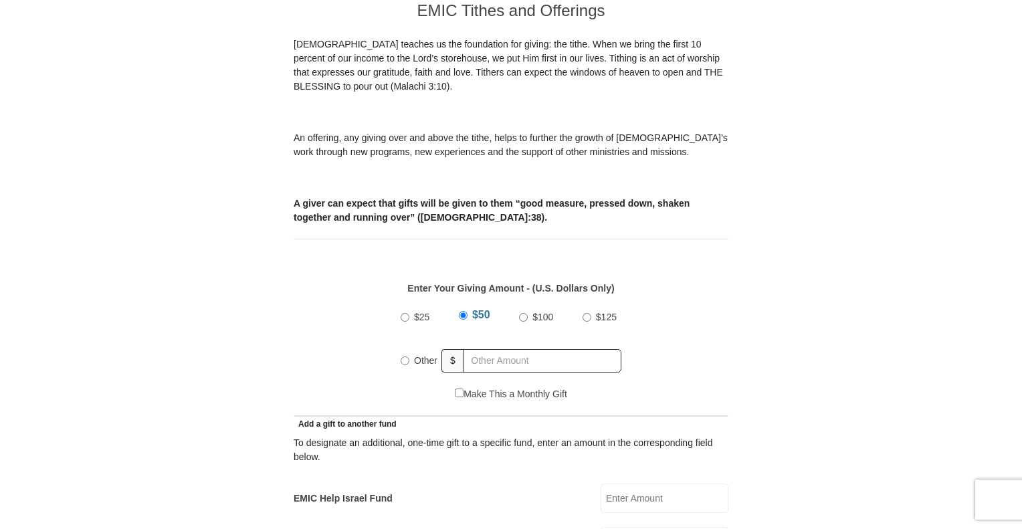
scroll to position [405, 0]
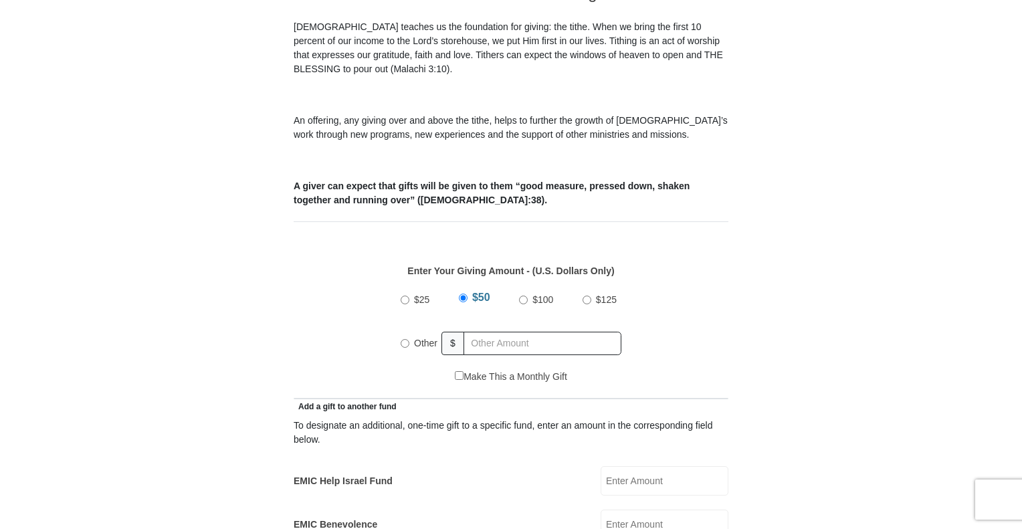
click at [407, 339] on input "Other" at bounding box center [405, 343] width 9 height 9
radio input "true"
type input "230"
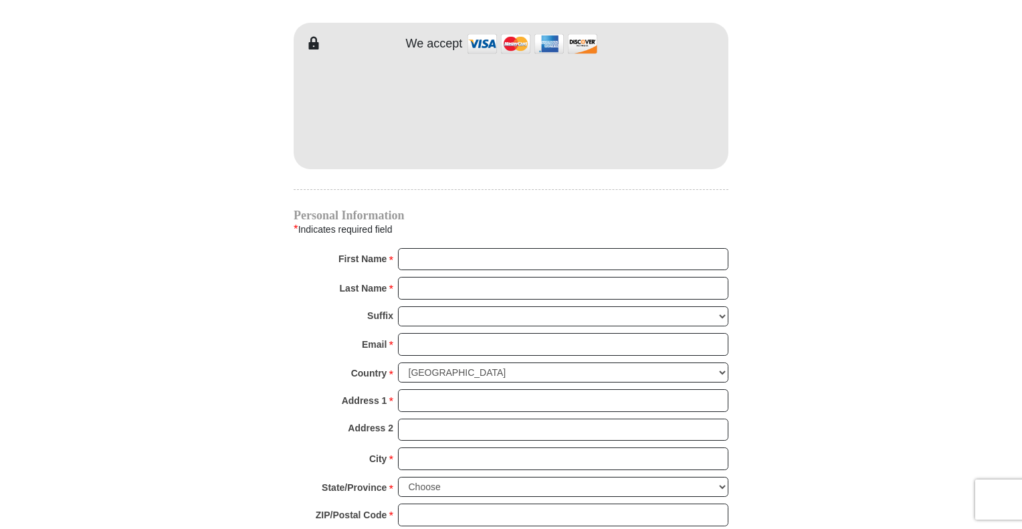
scroll to position [1171, 0]
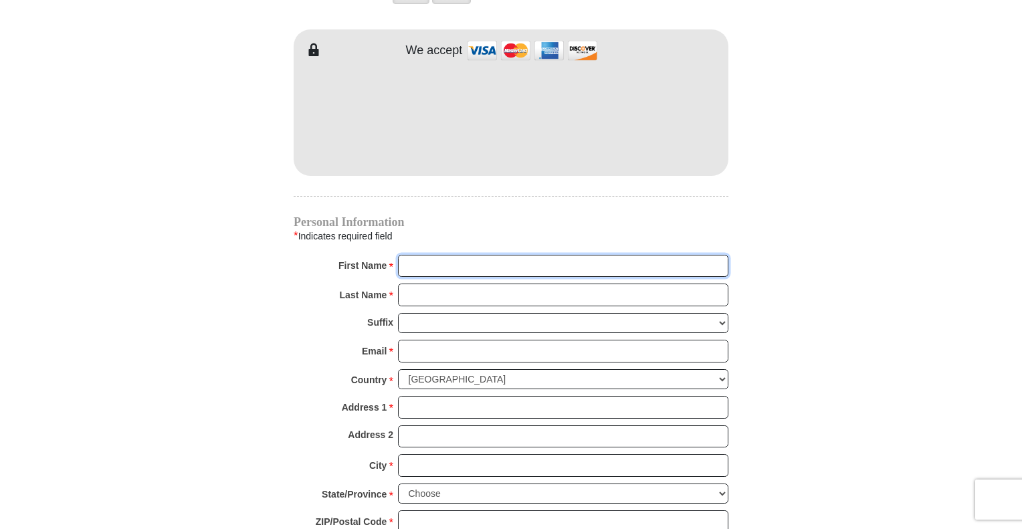
click at [464, 255] on input "First Name *" at bounding box center [563, 266] width 330 height 23
type input "Melissa"
type input "Mack"
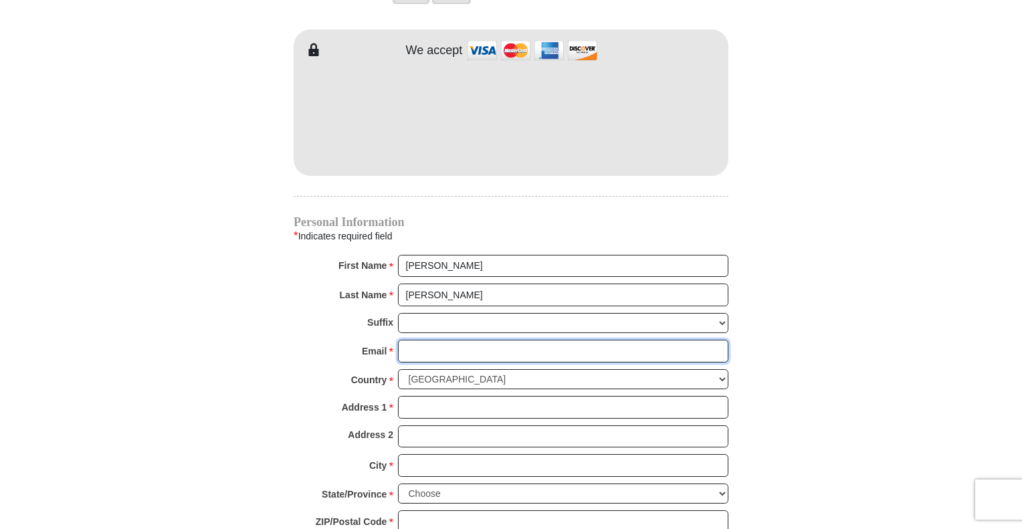
type input "melissa_candia@yahoo.com"
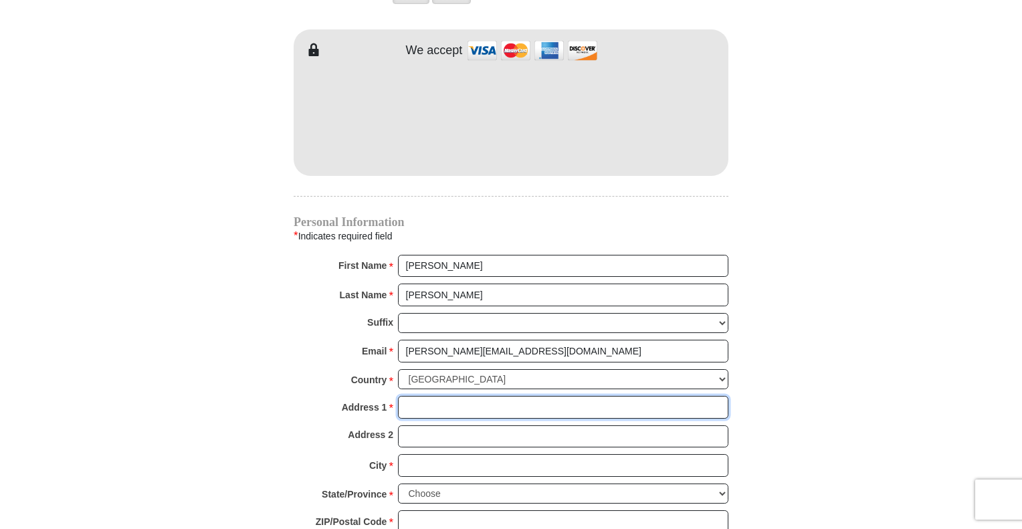
type input "8524 HWY 6 N, #225"
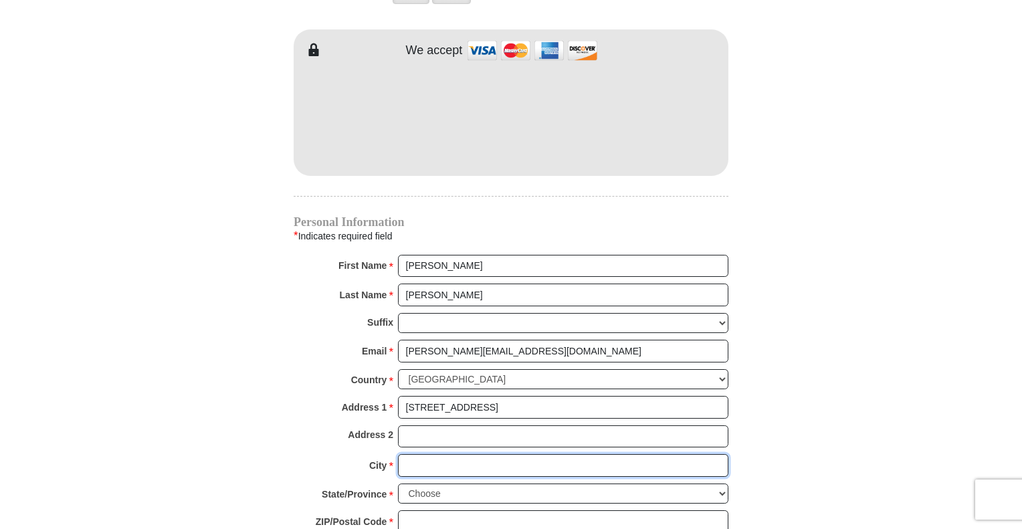
type input "Houston"
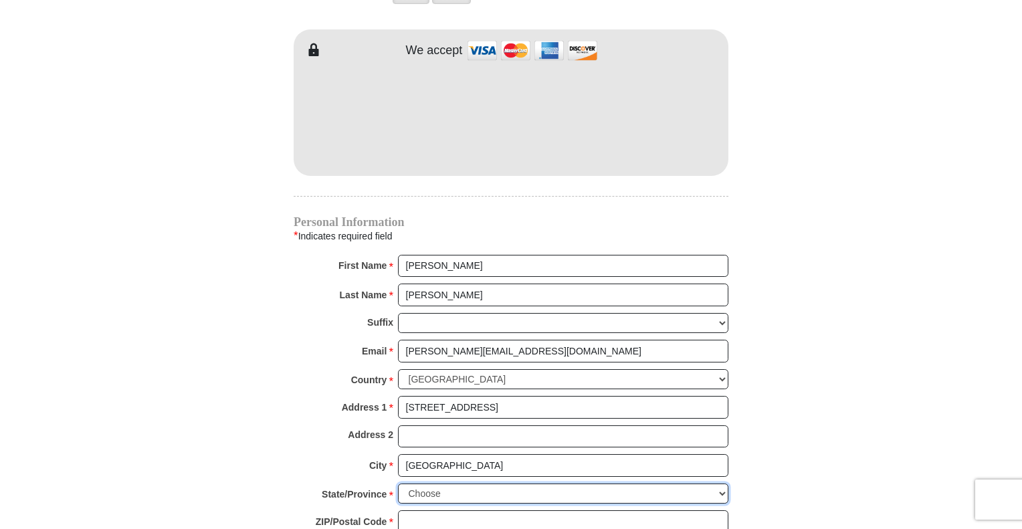
select select "TX"
type input "77094"
type input "8329192733"
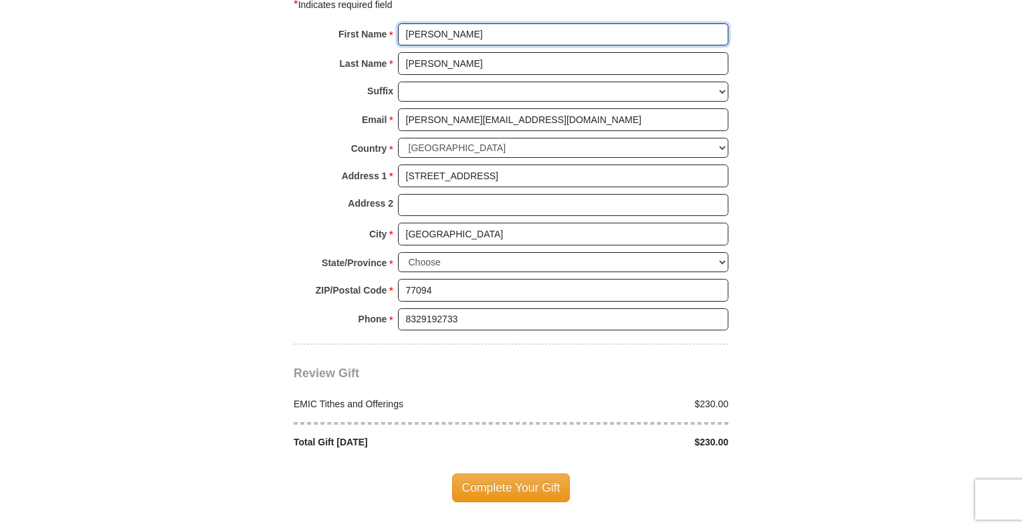
scroll to position [1408, 0]
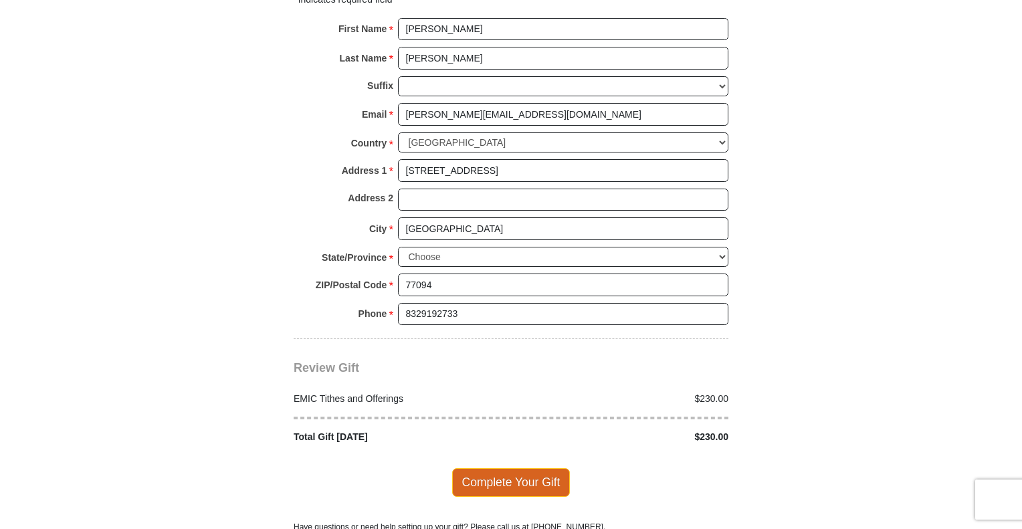
click at [531, 468] on span "Complete Your Gift" at bounding box center [511, 482] width 118 height 28
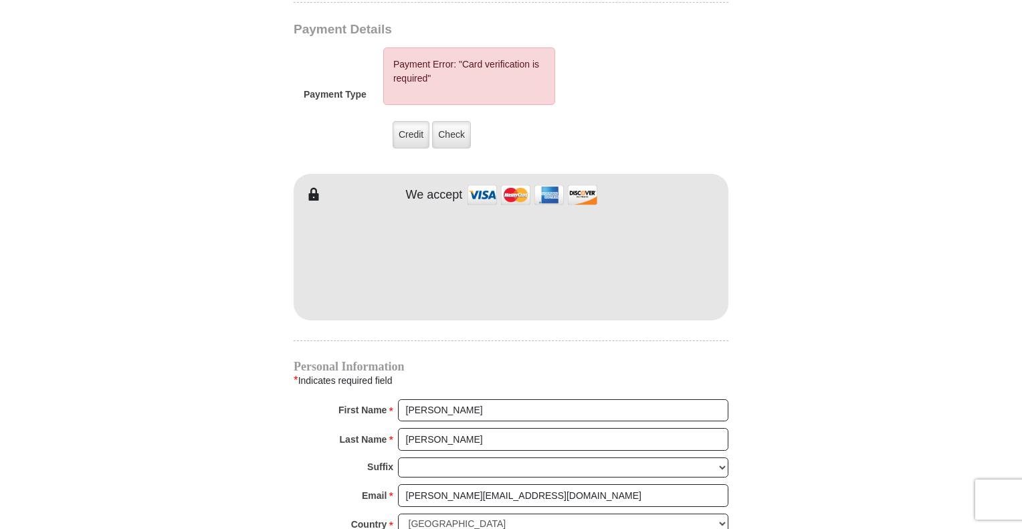
scroll to position [1090, 0]
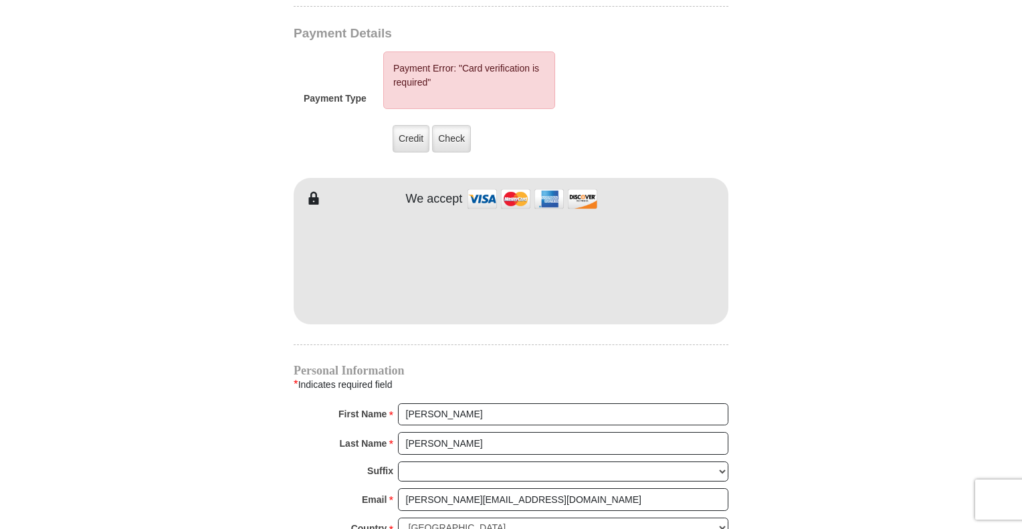
click at [909, 269] on body "Eagle Mountain International Church Online Giving Because of gifts like yours, …" at bounding box center [511, 158] width 1022 height 2496
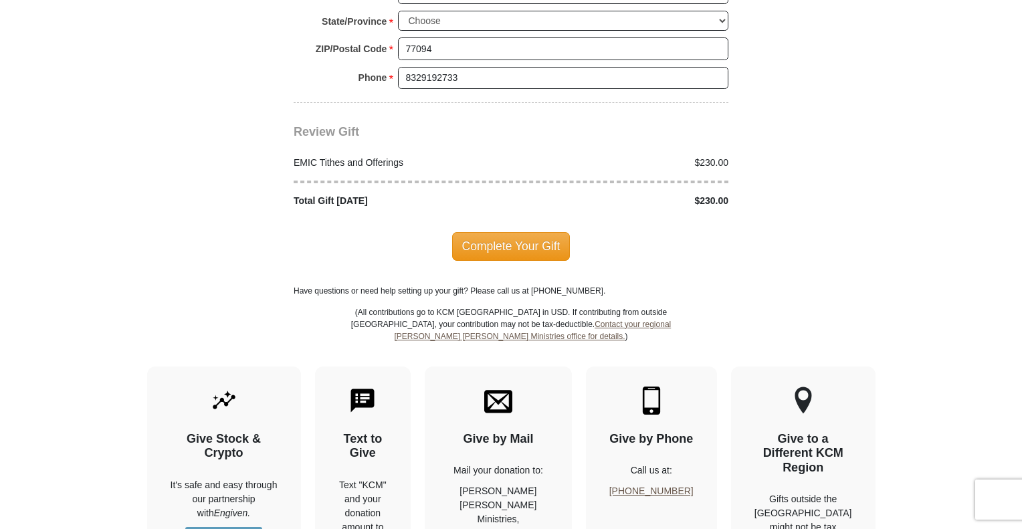
scroll to position [1715, 0]
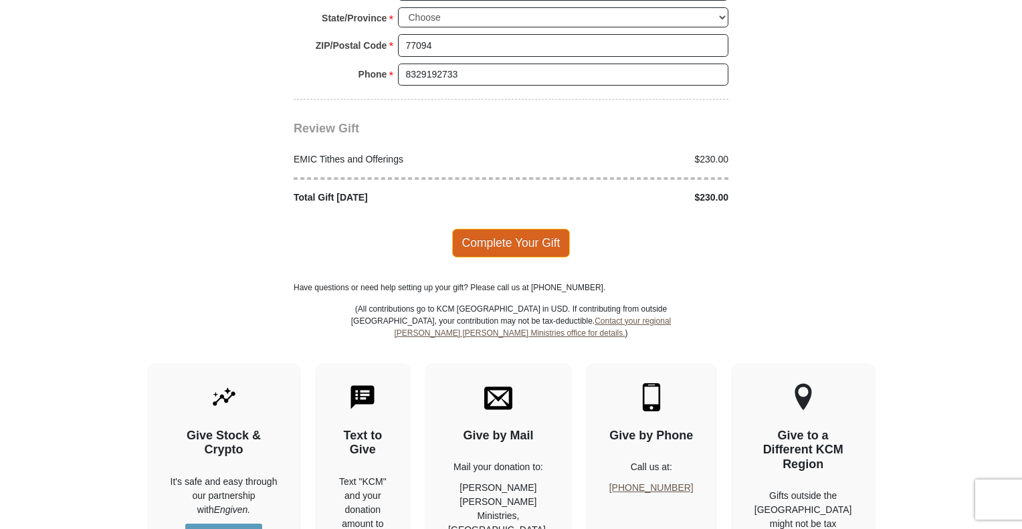
click at [520, 229] on span "Complete Your Gift" at bounding box center [511, 243] width 118 height 28
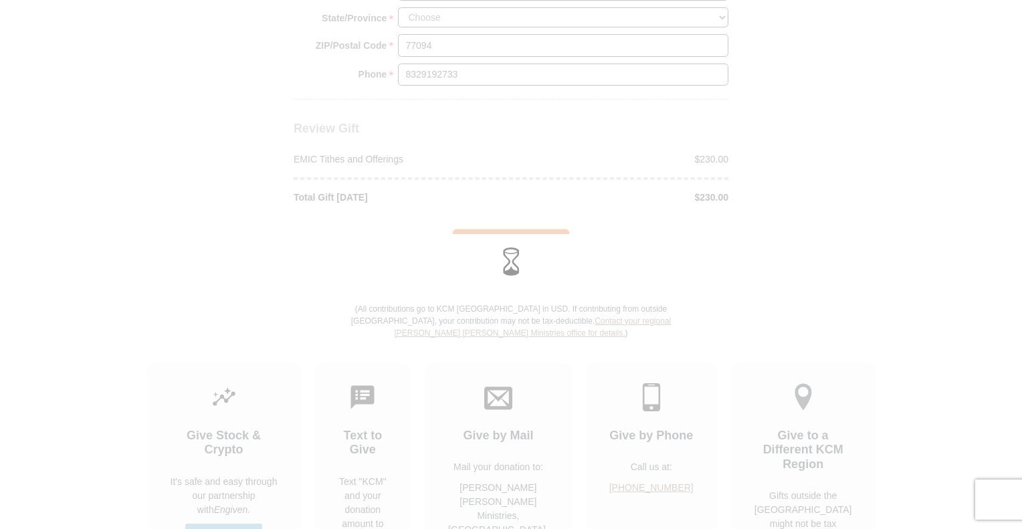
scroll to position [1648, 0]
